Goal: Navigation & Orientation: Find specific page/section

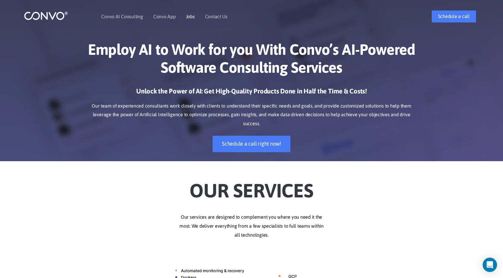
click at [190, 15] on link "Jobs" at bounding box center [190, 16] width 9 height 5
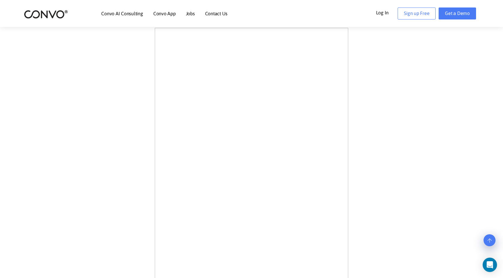
scroll to position [178, 0]
